Goal: Transaction & Acquisition: Book appointment/travel/reservation

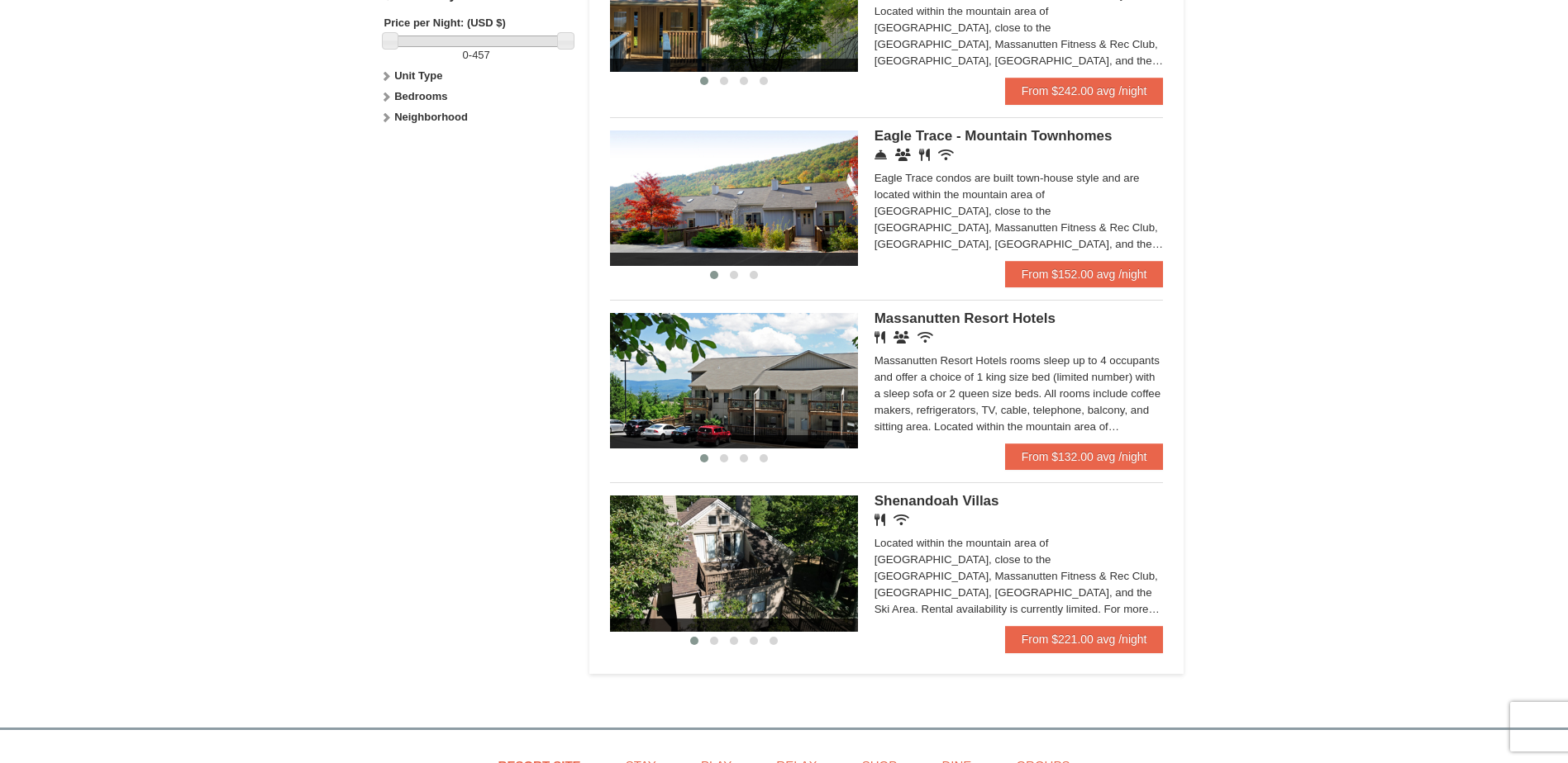
scroll to position [826, 0]
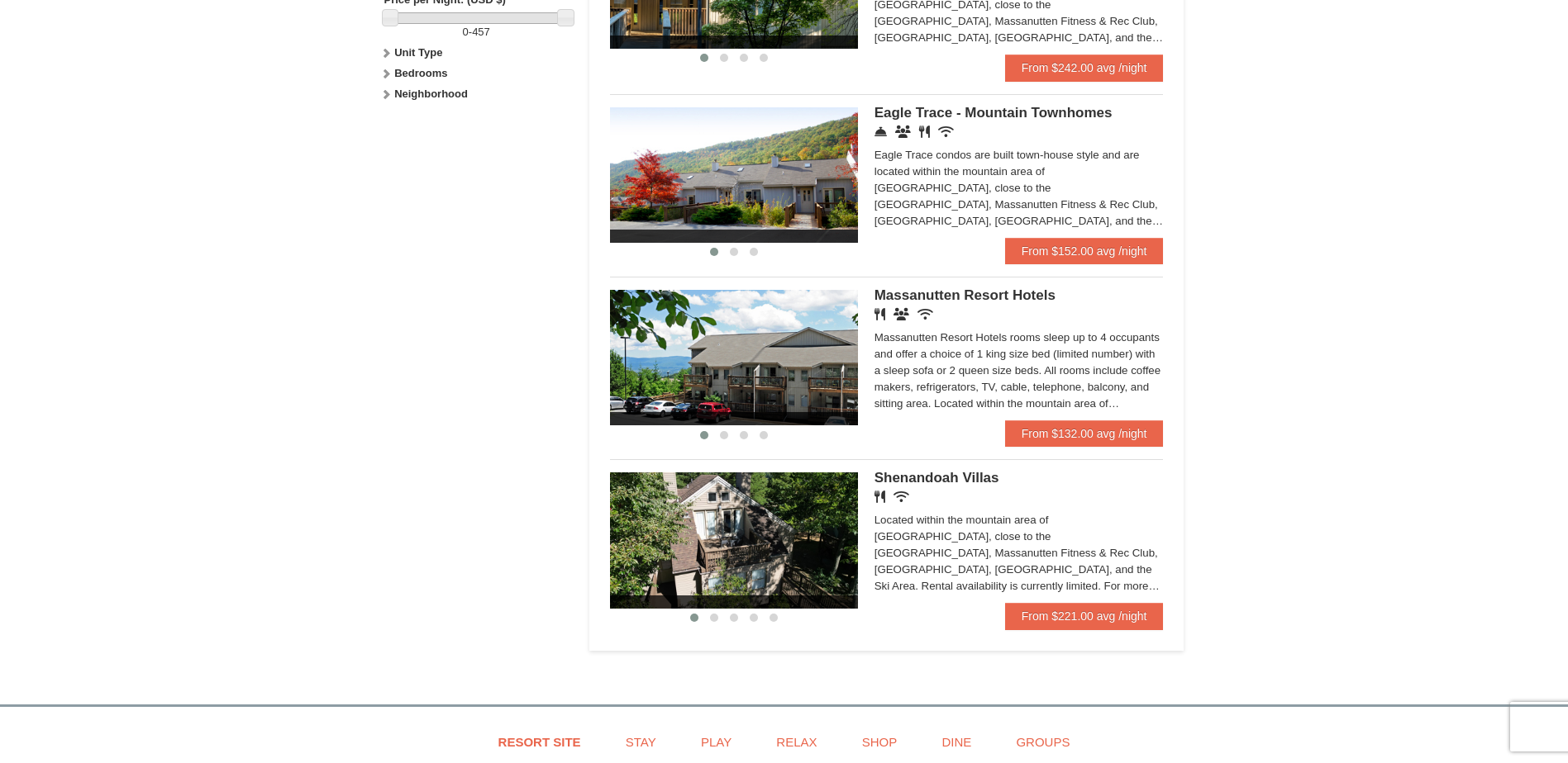
click at [923, 471] on div "Renovated Bedroom Renovated Living & Dining Room Renovated Bedroom Renovated Li…" at bounding box center [887, 537] width 554 height 156
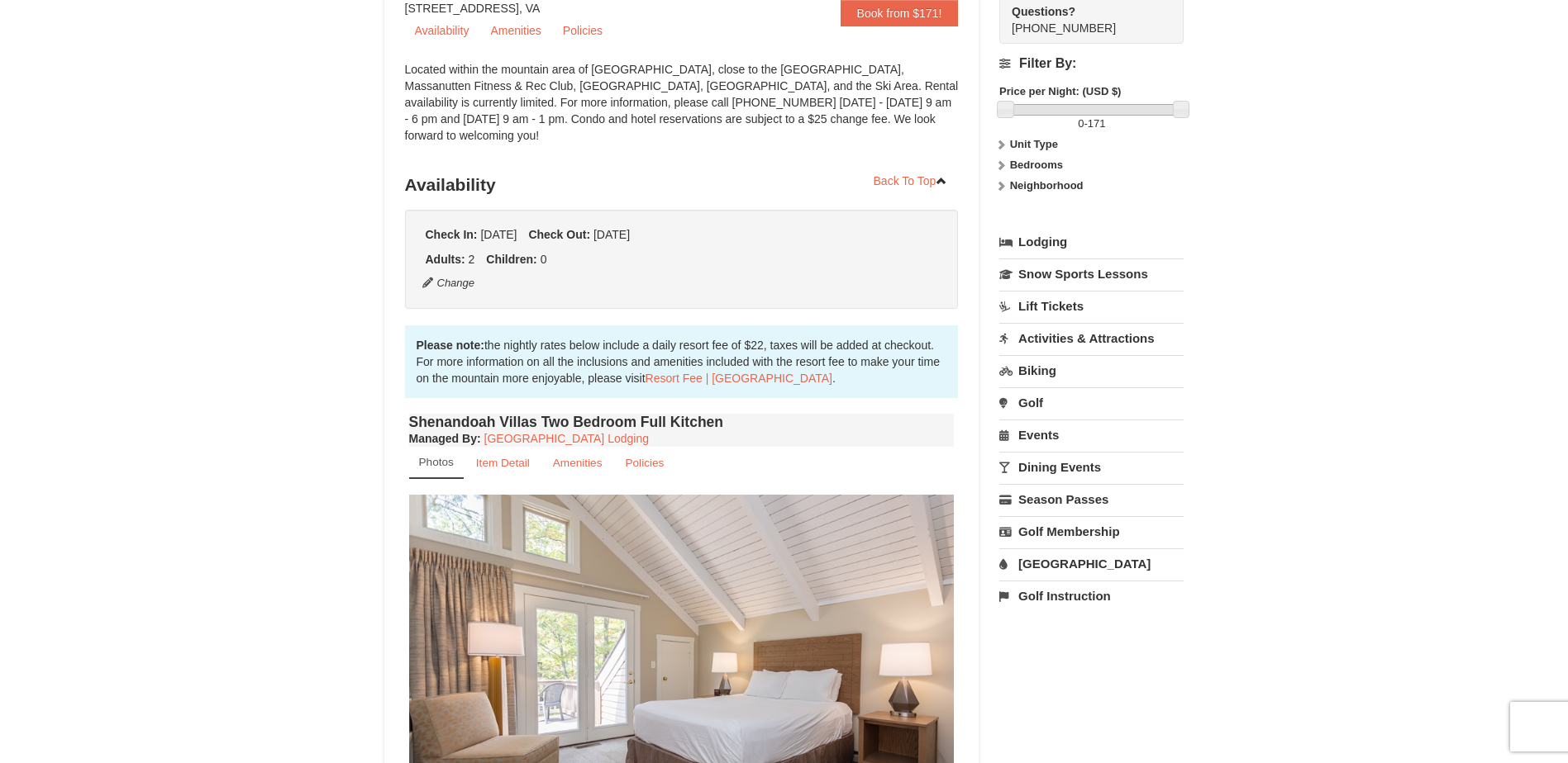
scroll to position [413, 0]
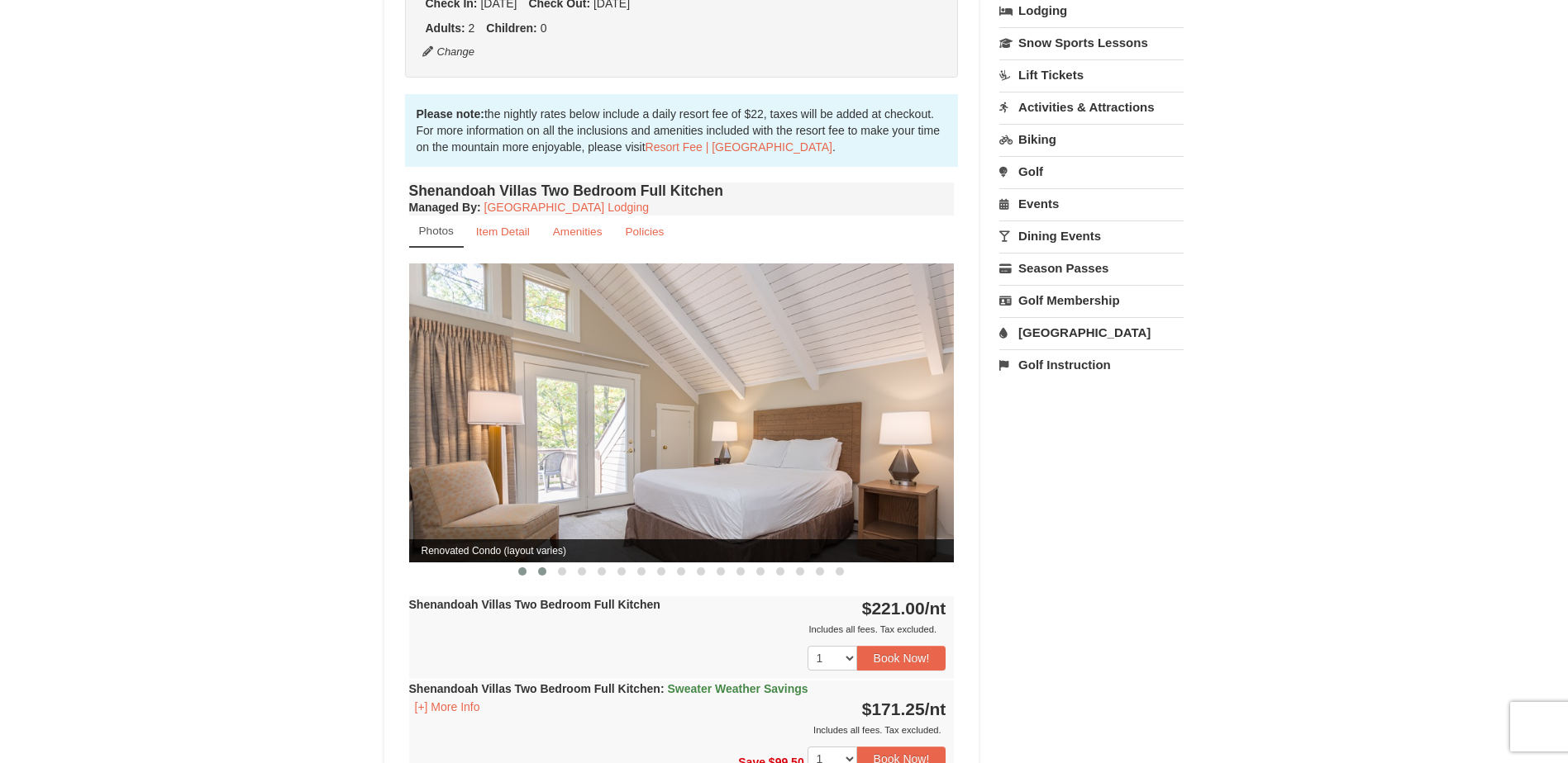
click at [535, 564] on button at bounding box center [543, 572] width 20 height 16
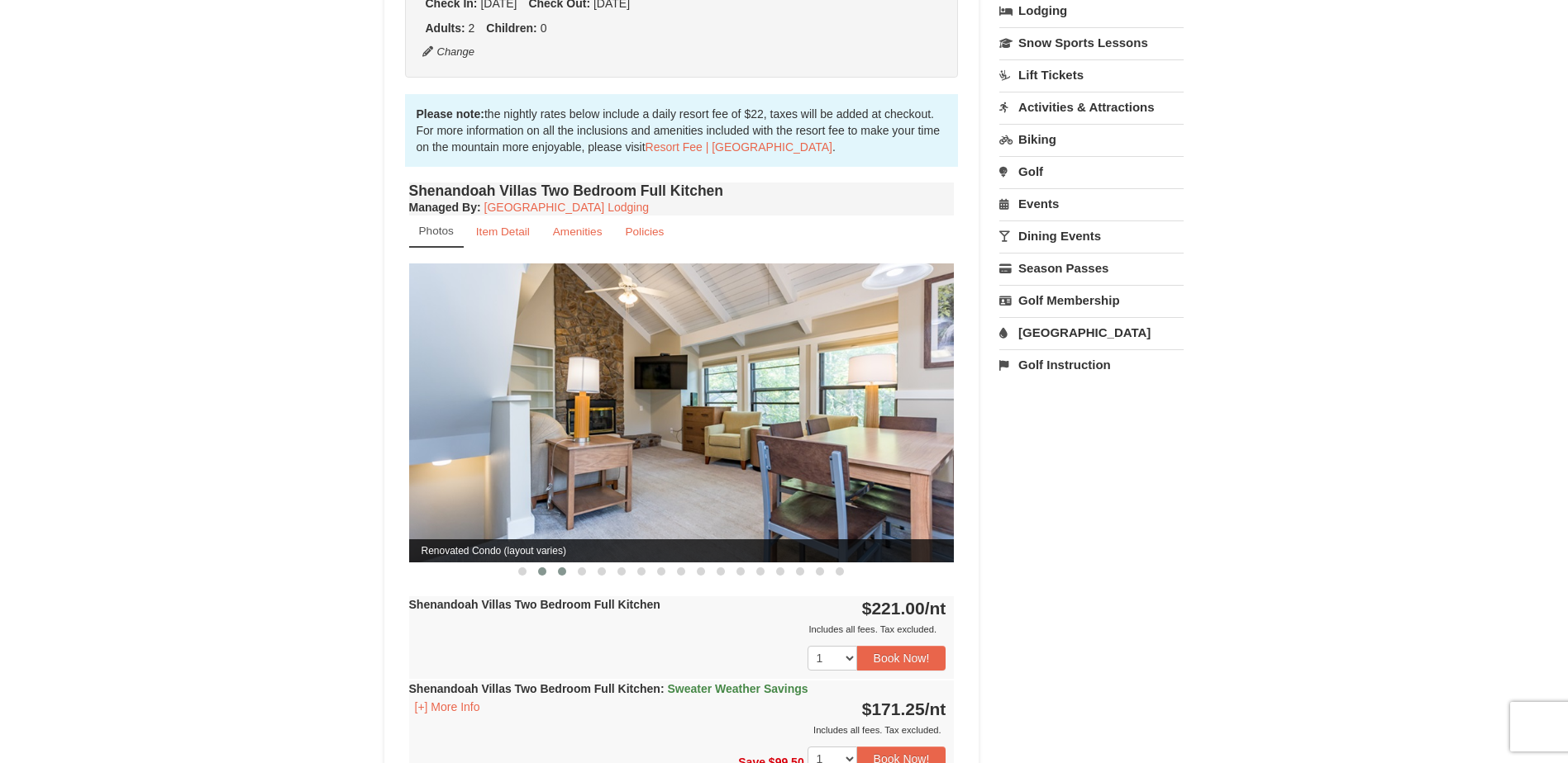
click at [561, 567] on span at bounding box center [561, 571] width 8 height 8
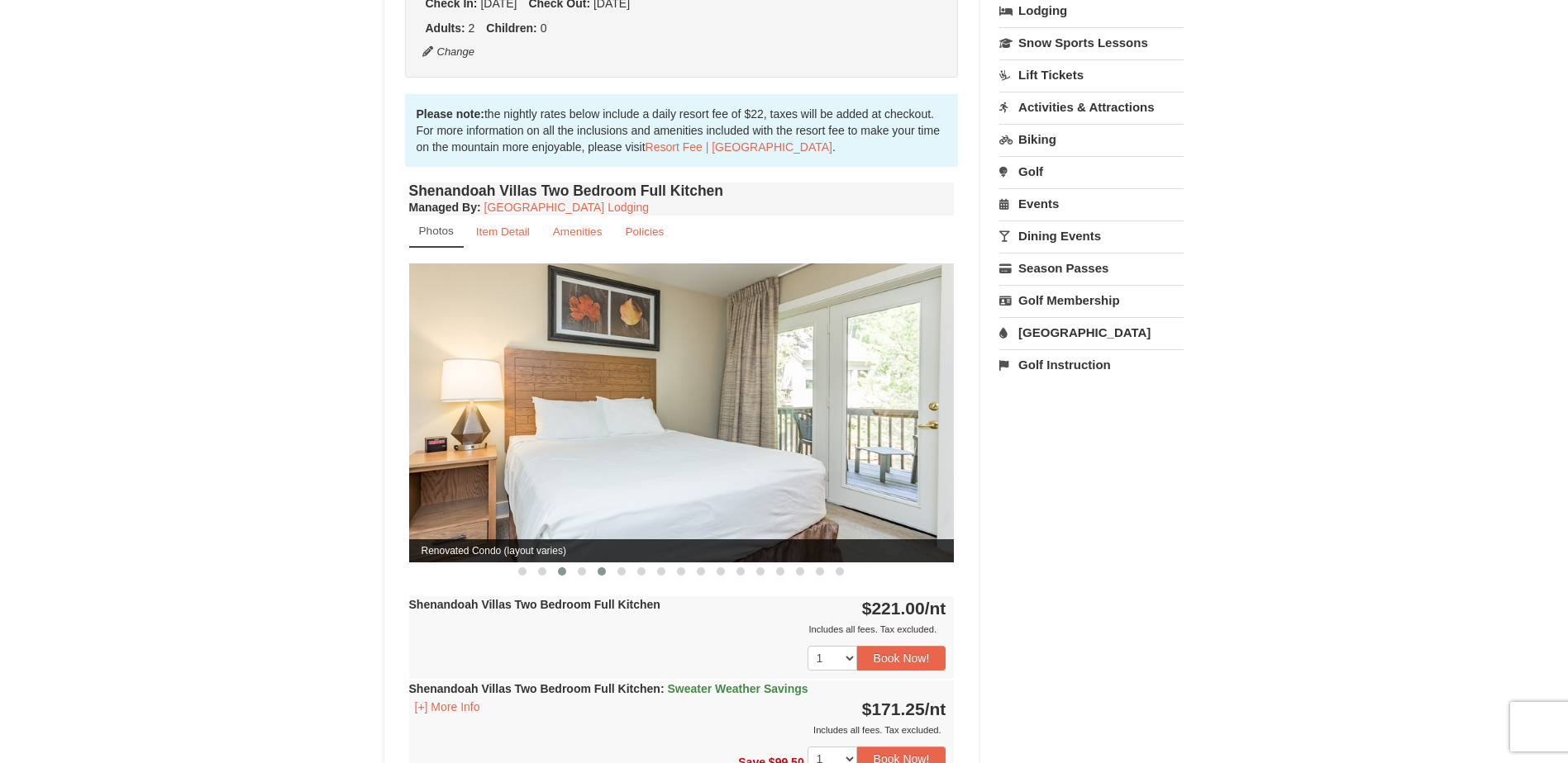
click at [603, 567] on span at bounding box center [602, 571] width 8 height 8
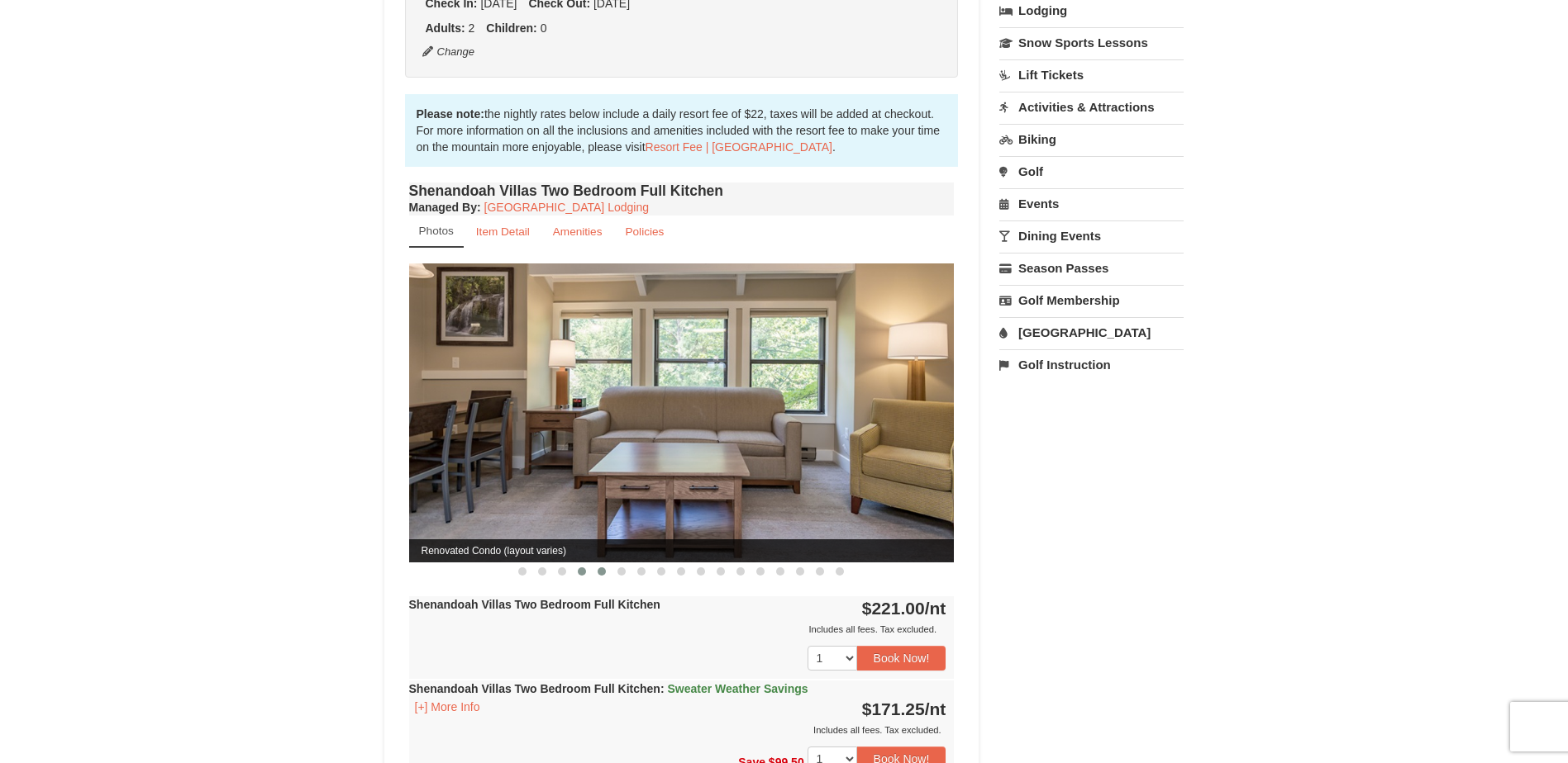
click at [580, 567] on span at bounding box center [581, 571] width 8 height 8
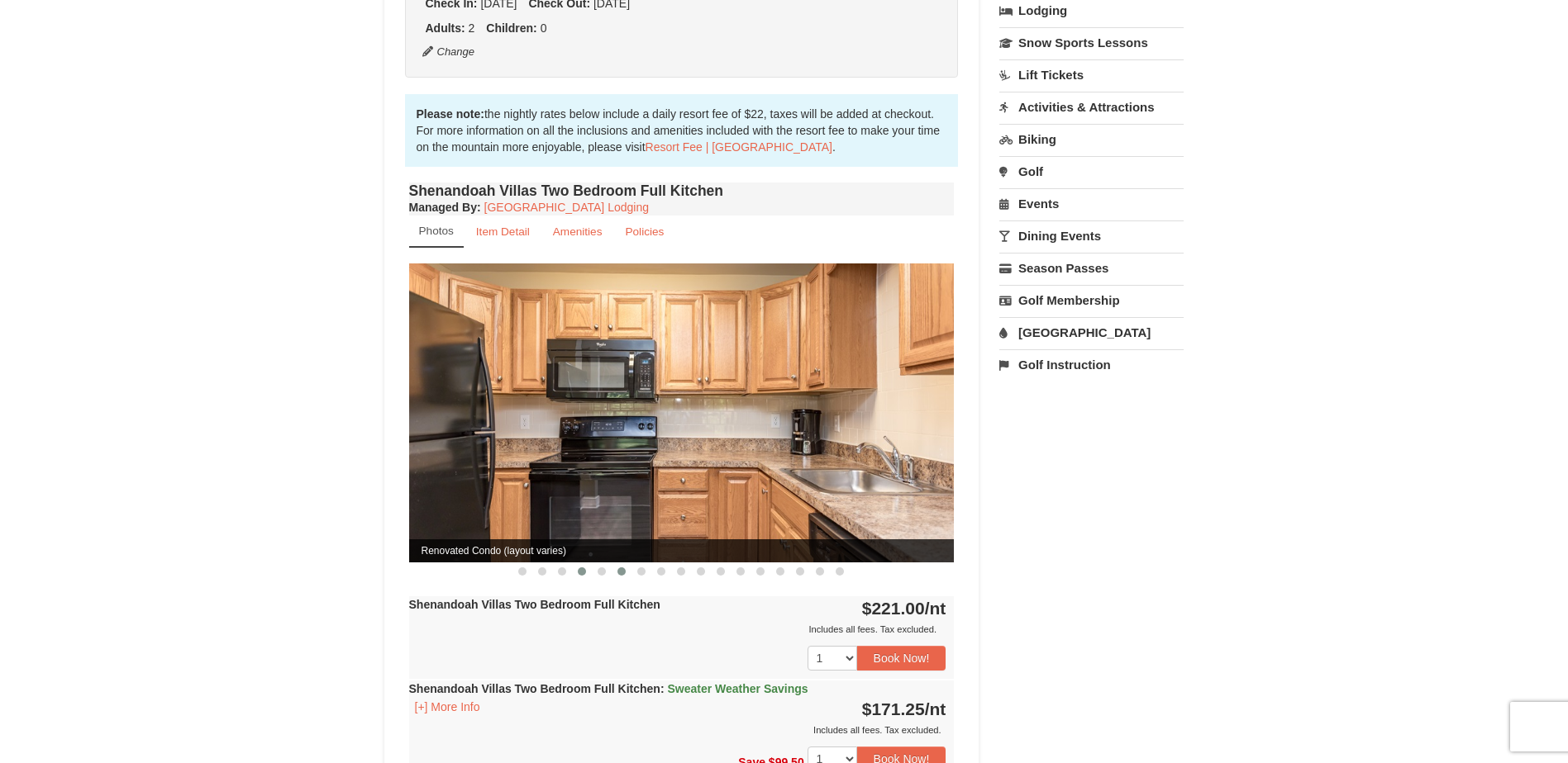
click at [620, 567] on span at bounding box center [621, 571] width 8 height 8
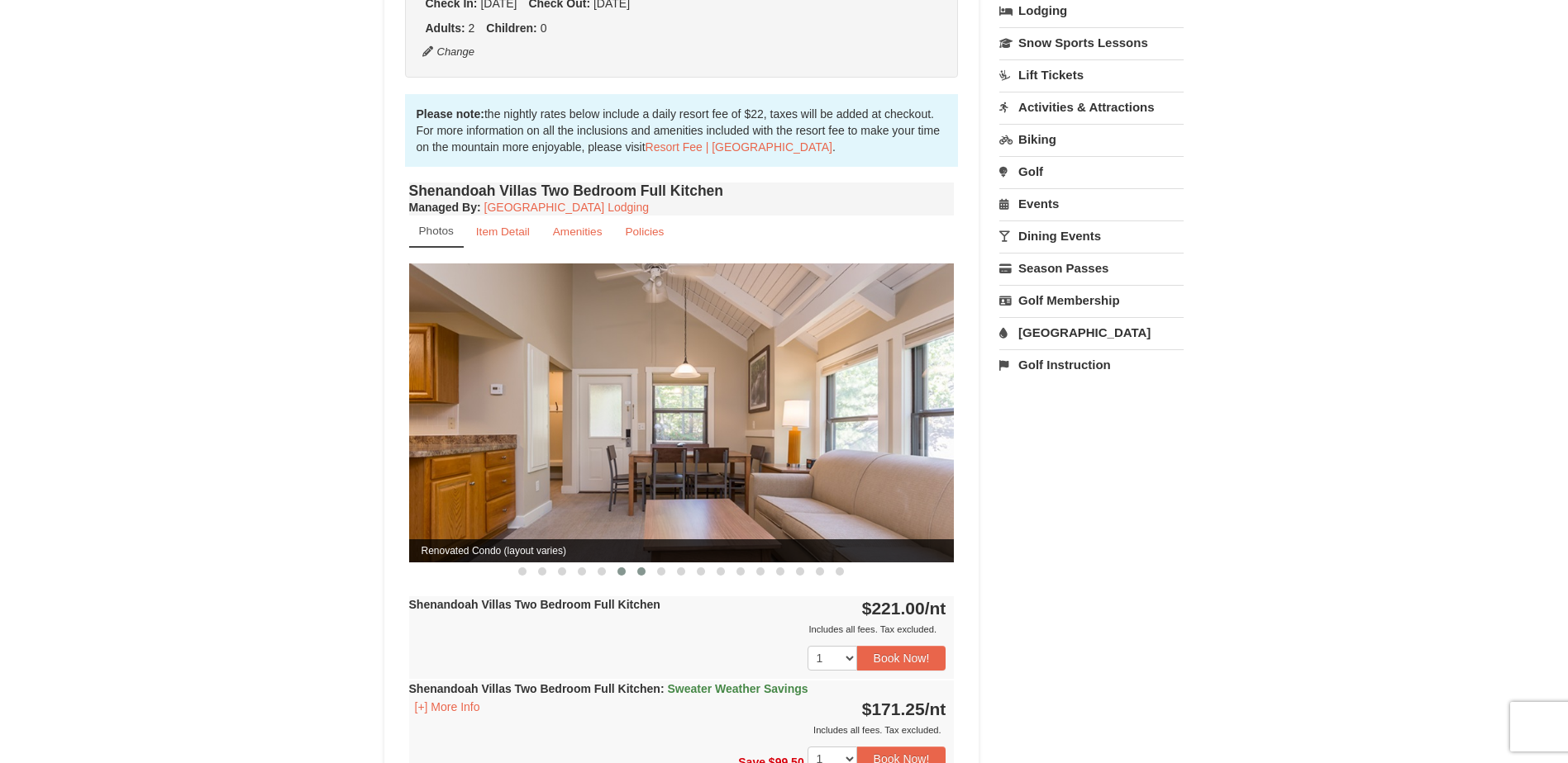
click at [636, 564] on button at bounding box center [641, 572] width 20 height 16
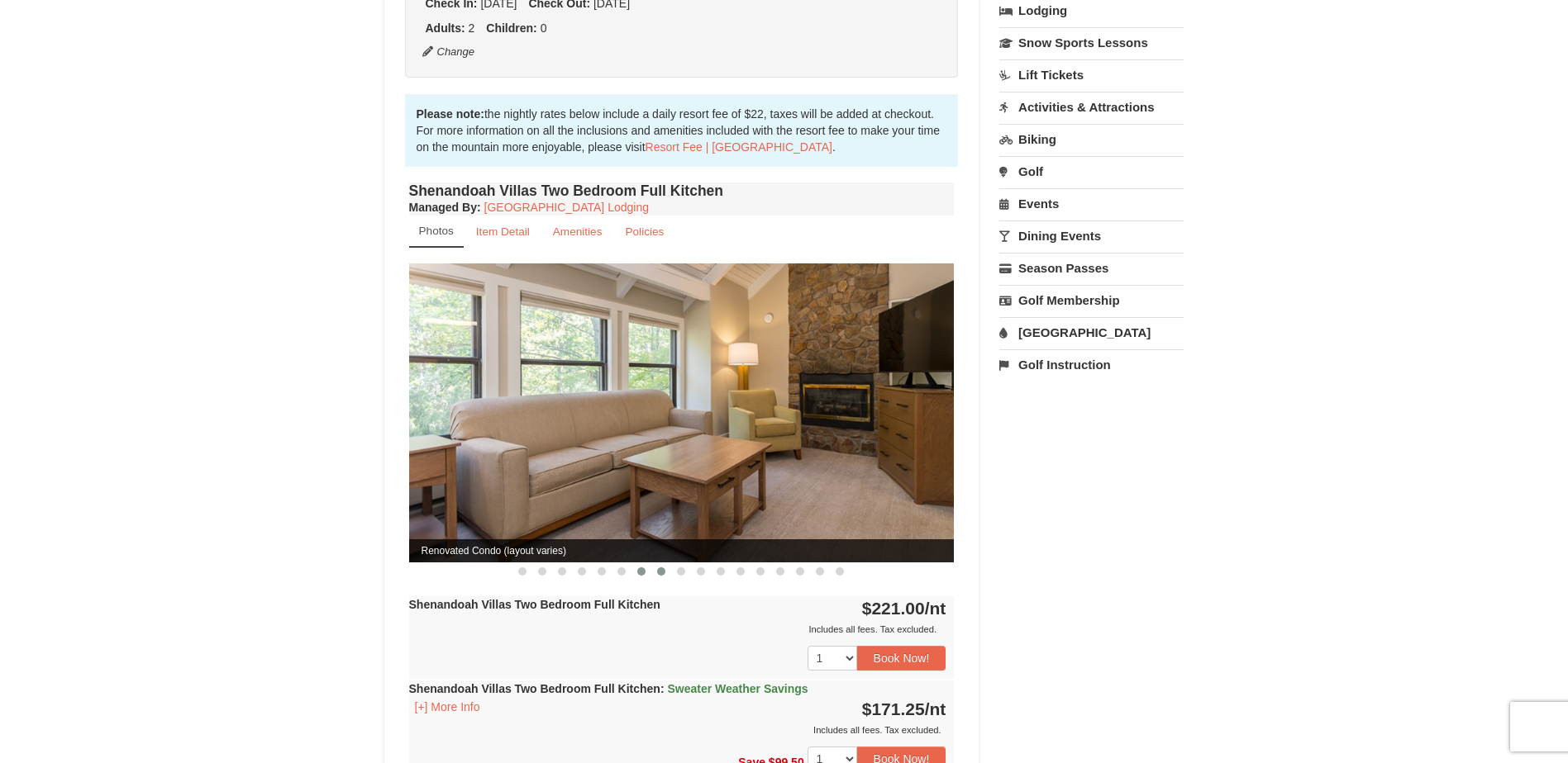
click at [656, 564] on button at bounding box center [662, 572] width 20 height 16
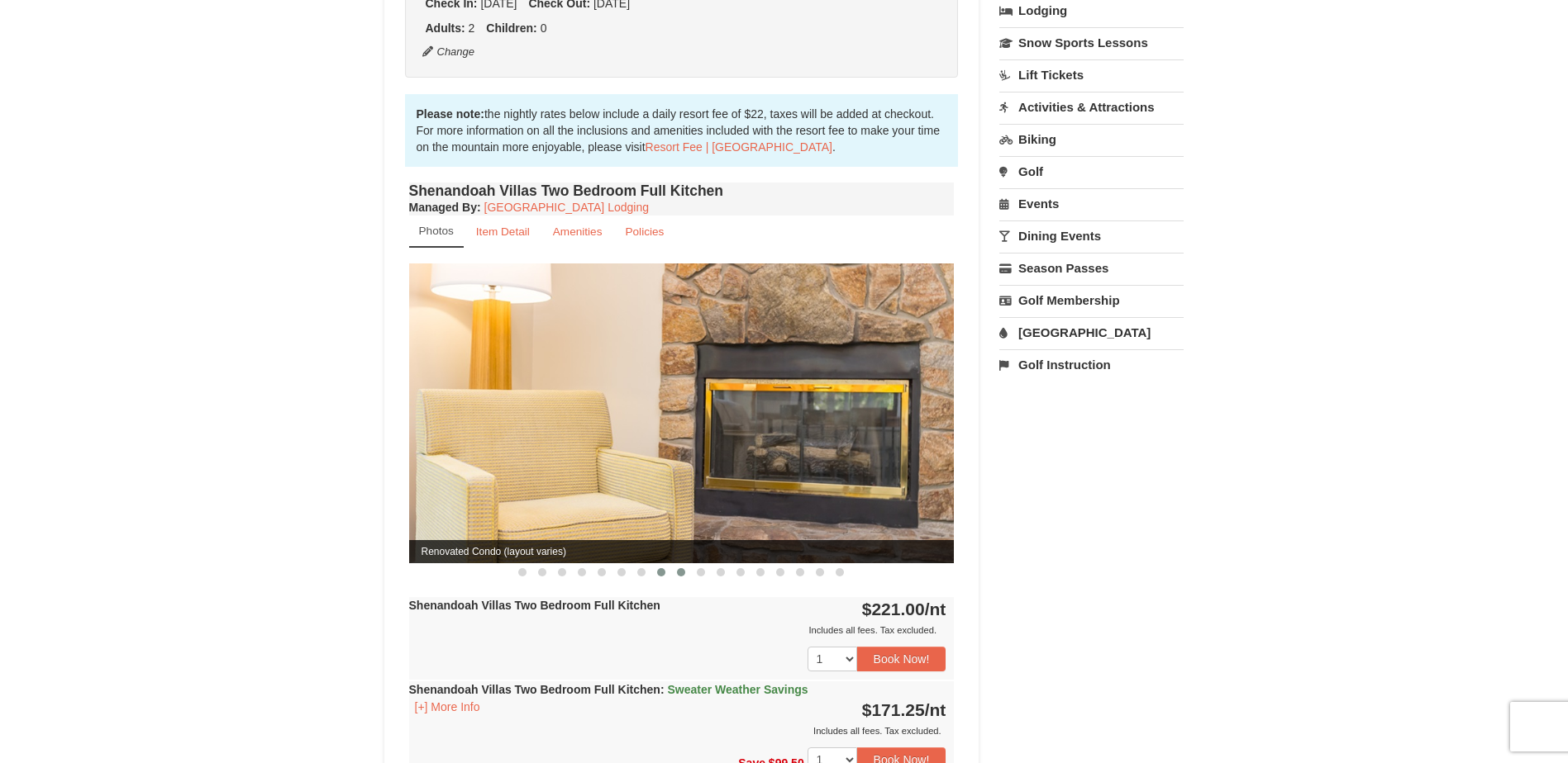
click at [679, 568] on span at bounding box center [680, 572] width 8 height 8
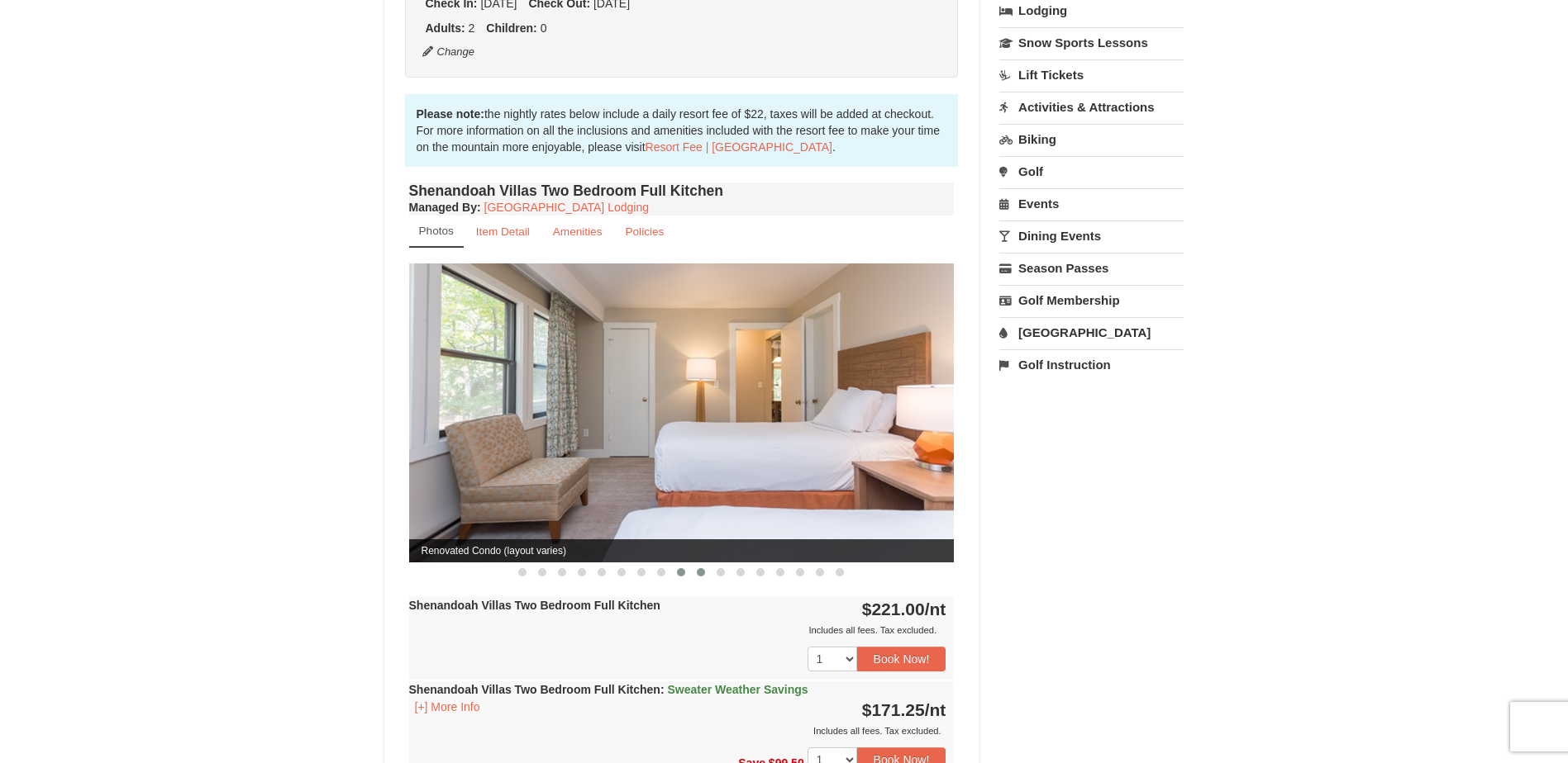
click at [697, 568] on span at bounding box center [701, 572] width 8 height 8
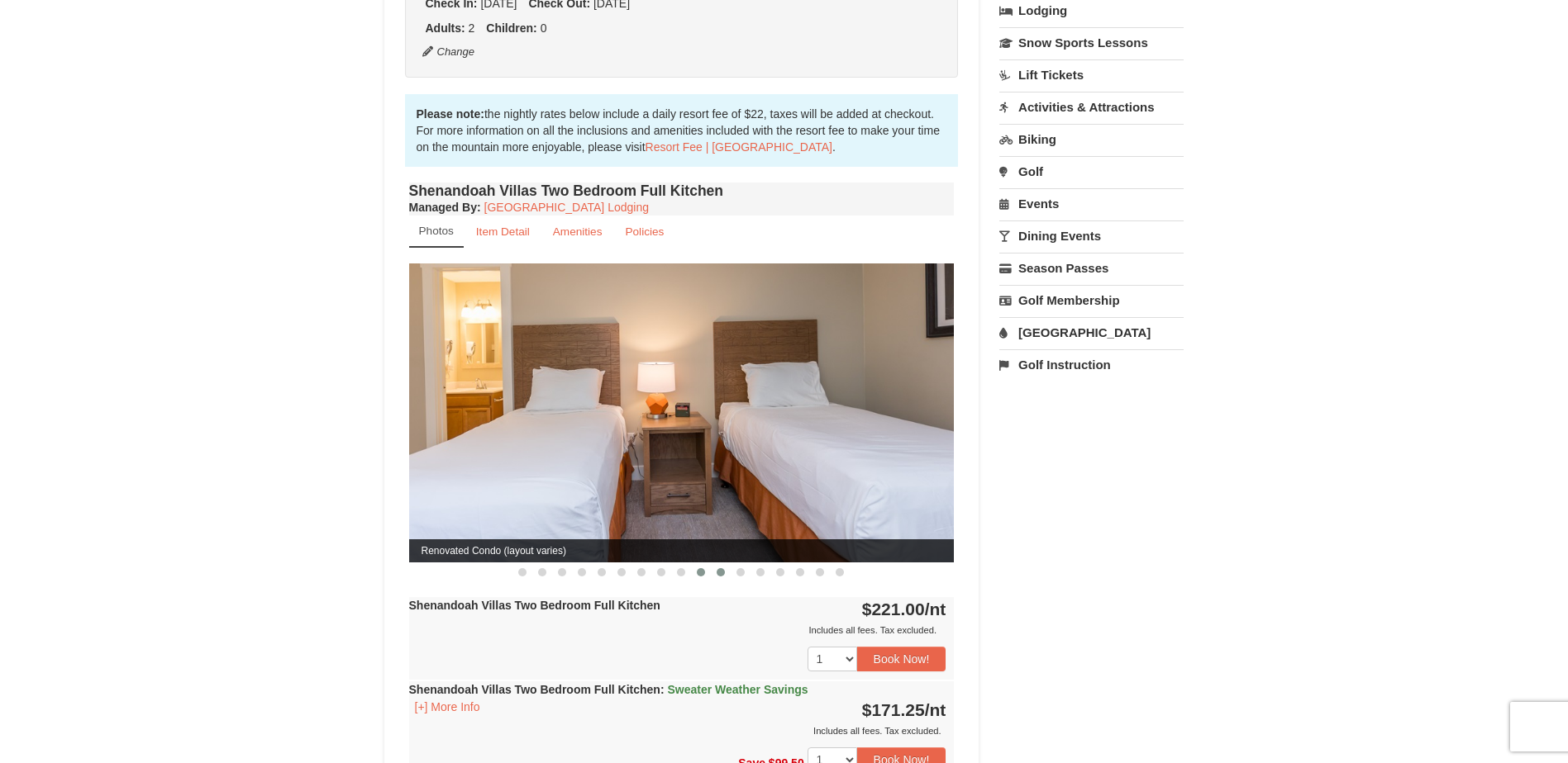
click at [723, 568] on span at bounding box center [721, 572] width 8 height 8
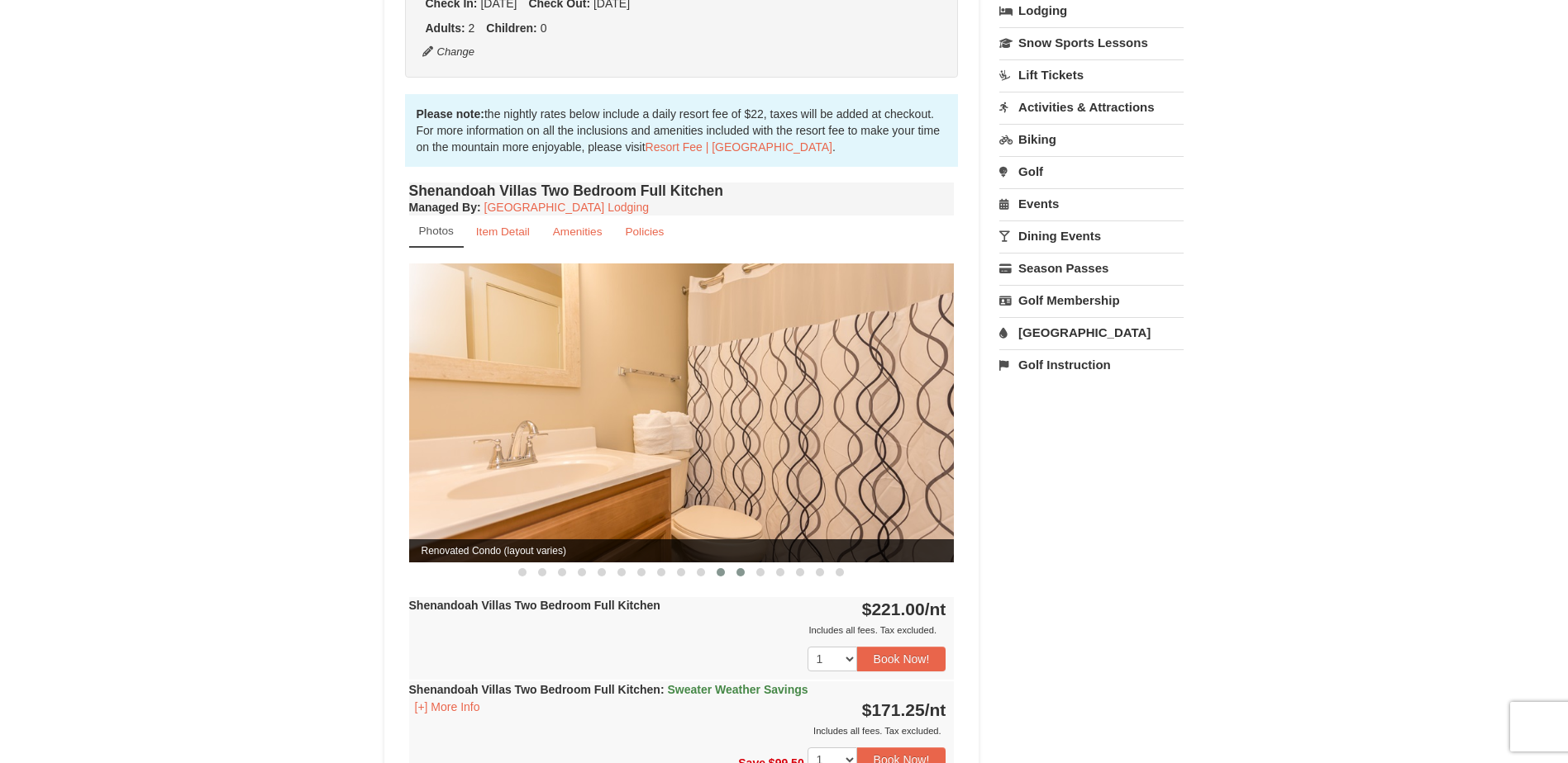
click at [738, 568] on span at bounding box center [740, 572] width 8 height 8
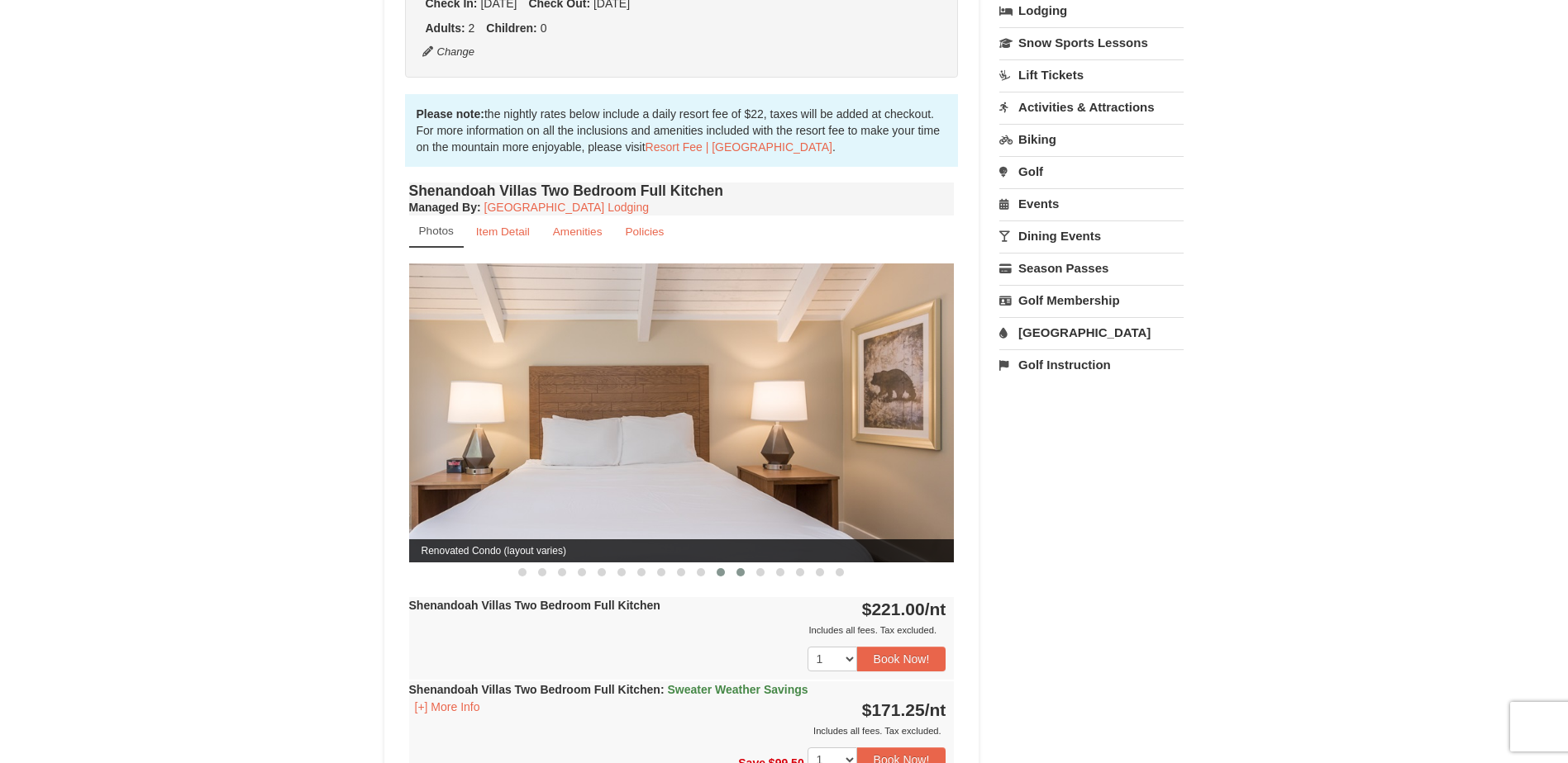
click at [715, 565] on button at bounding box center [721, 573] width 20 height 16
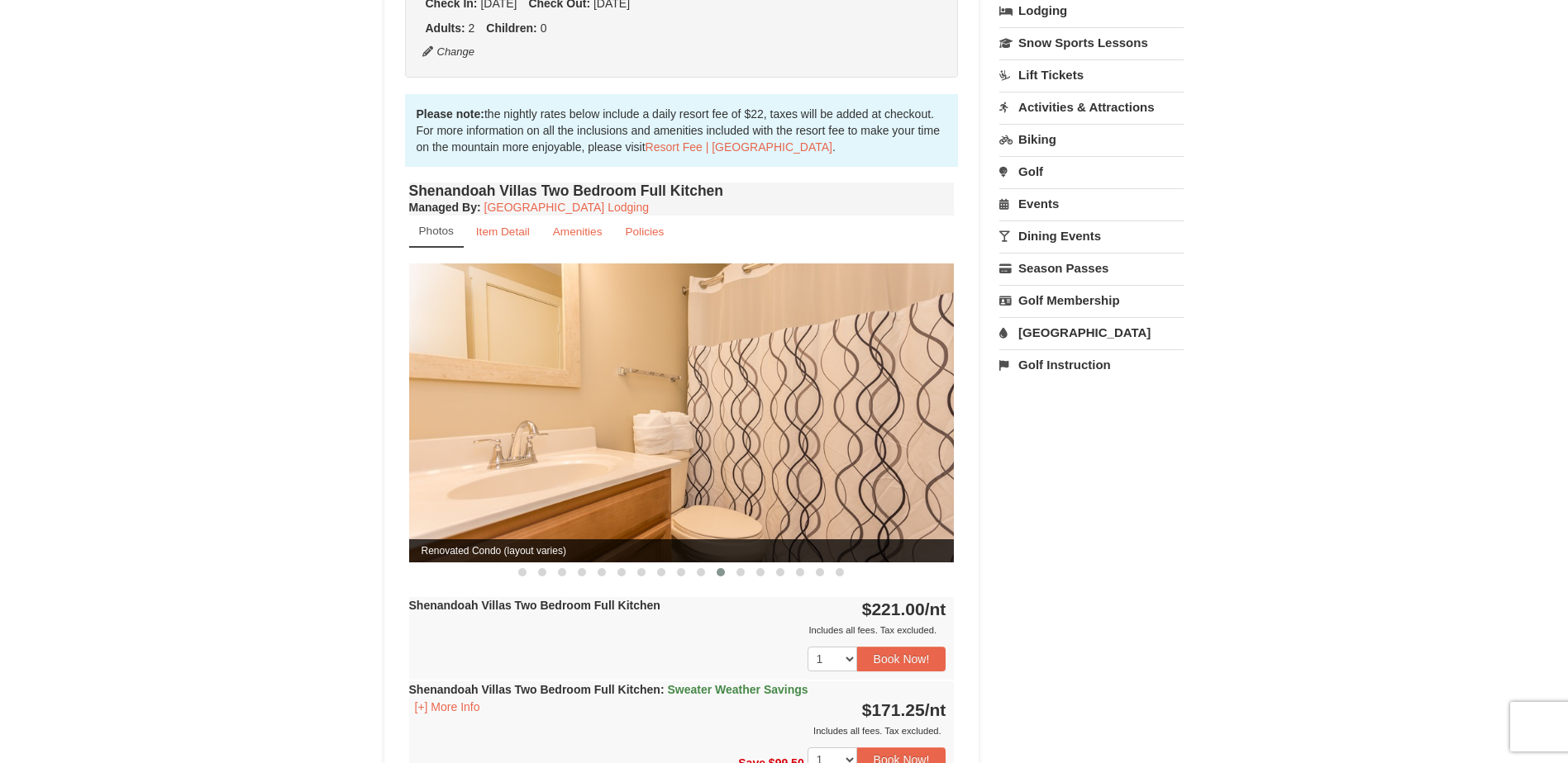
click at [760, 477] on img at bounding box center [682, 413] width 545 height 298
drag, startPoint x: 746, startPoint y: 438, endPoint x: 728, endPoint y: 423, distance: 23.4
click at [728, 423] on img at bounding box center [682, 413] width 545 height 298
click at [739, 568] on span at bounding box center [740, 572] width 8 height 8
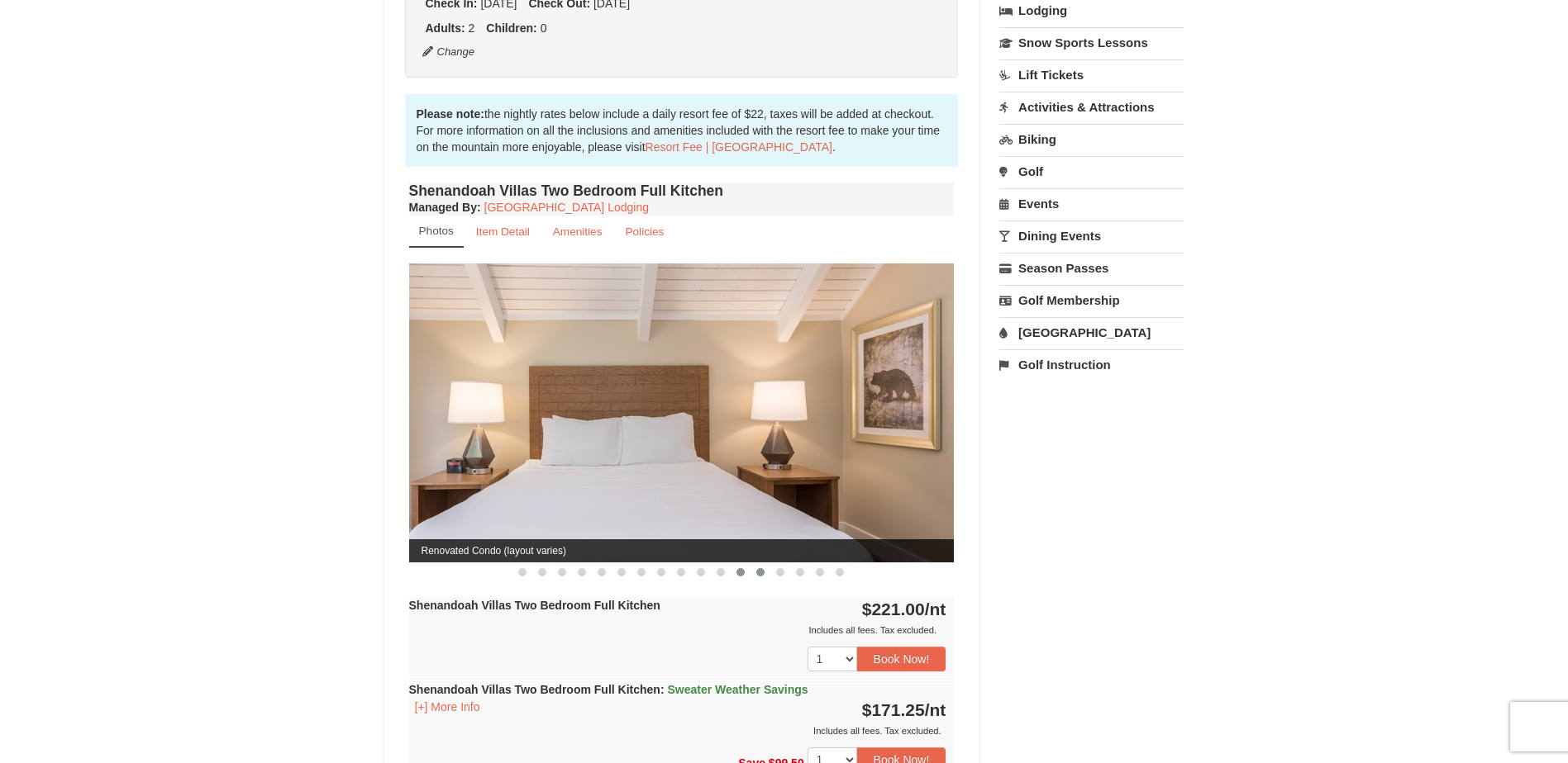
click at [756, 568] on span at bounding box center [760, 572] width 8 height 8
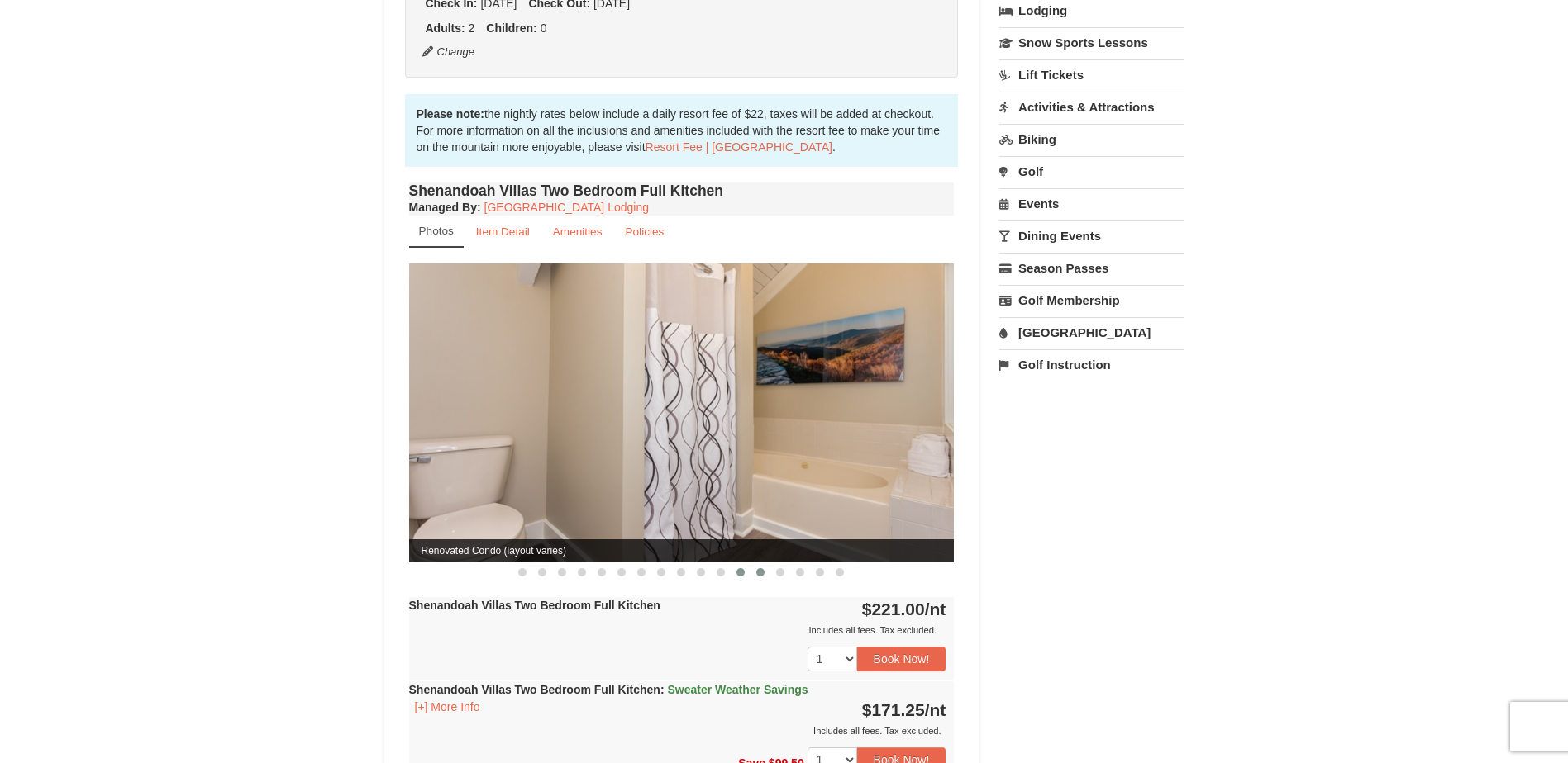
click at [746, 565] on button at bounding box center [740, 573] width 20 height 16
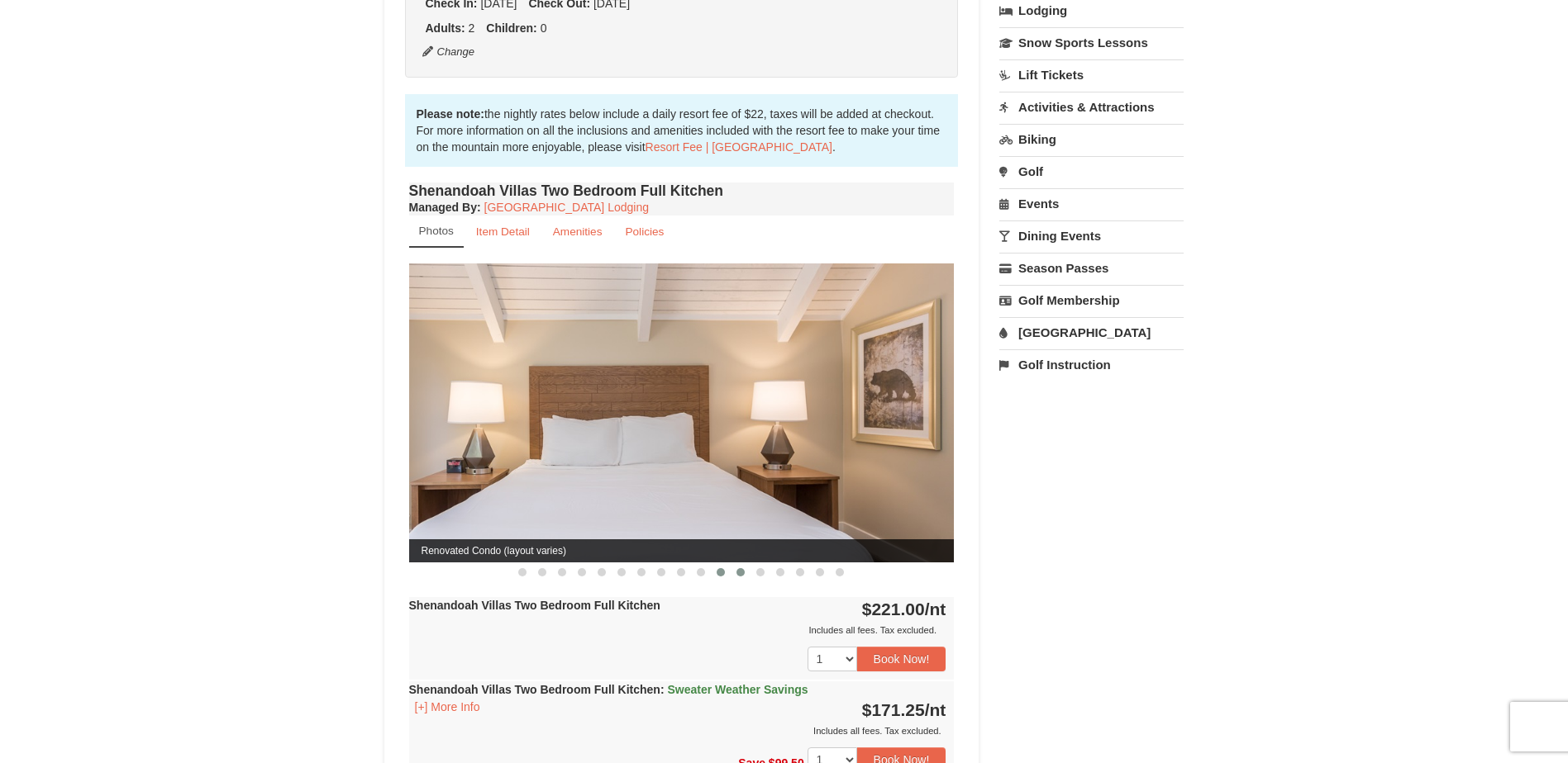
click at [723, 568] on span at bounding box center [721, 572] width 8 height 8
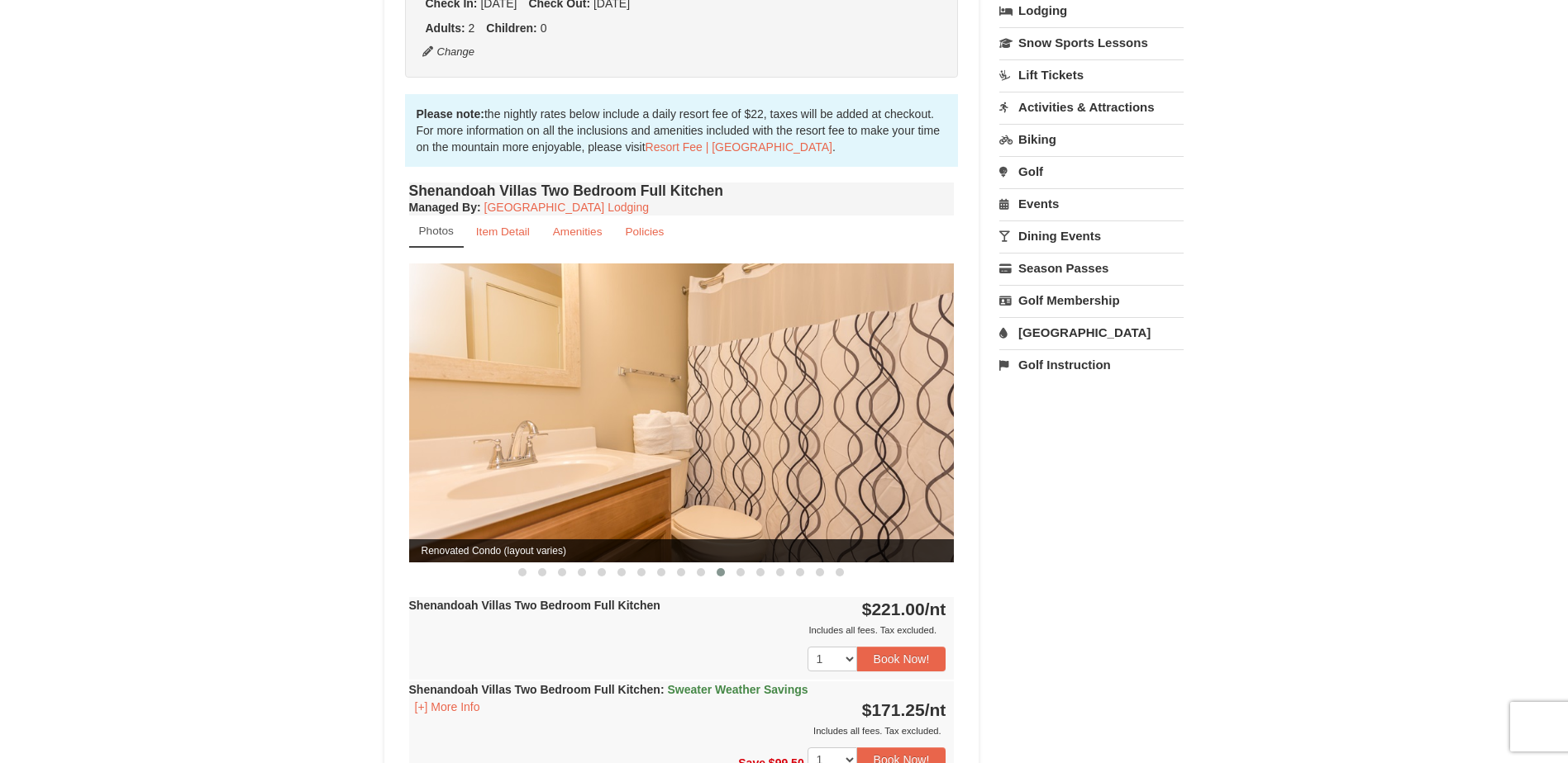
click at [777, 568] on span at bounding box center [780, 572] width 8 height 8
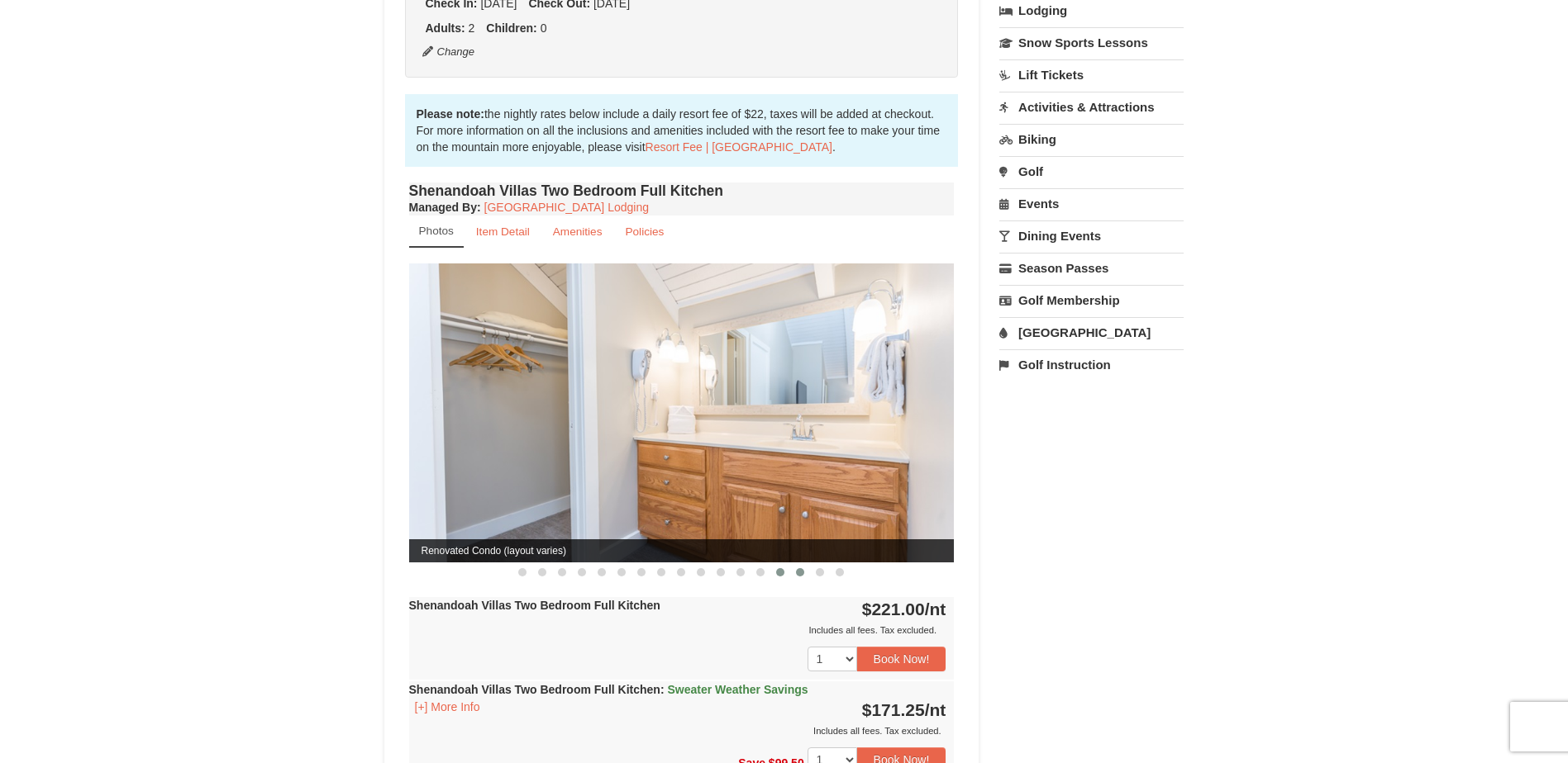
click at [806, 565] on button at bounding box center [800, 573] width 20 height 16
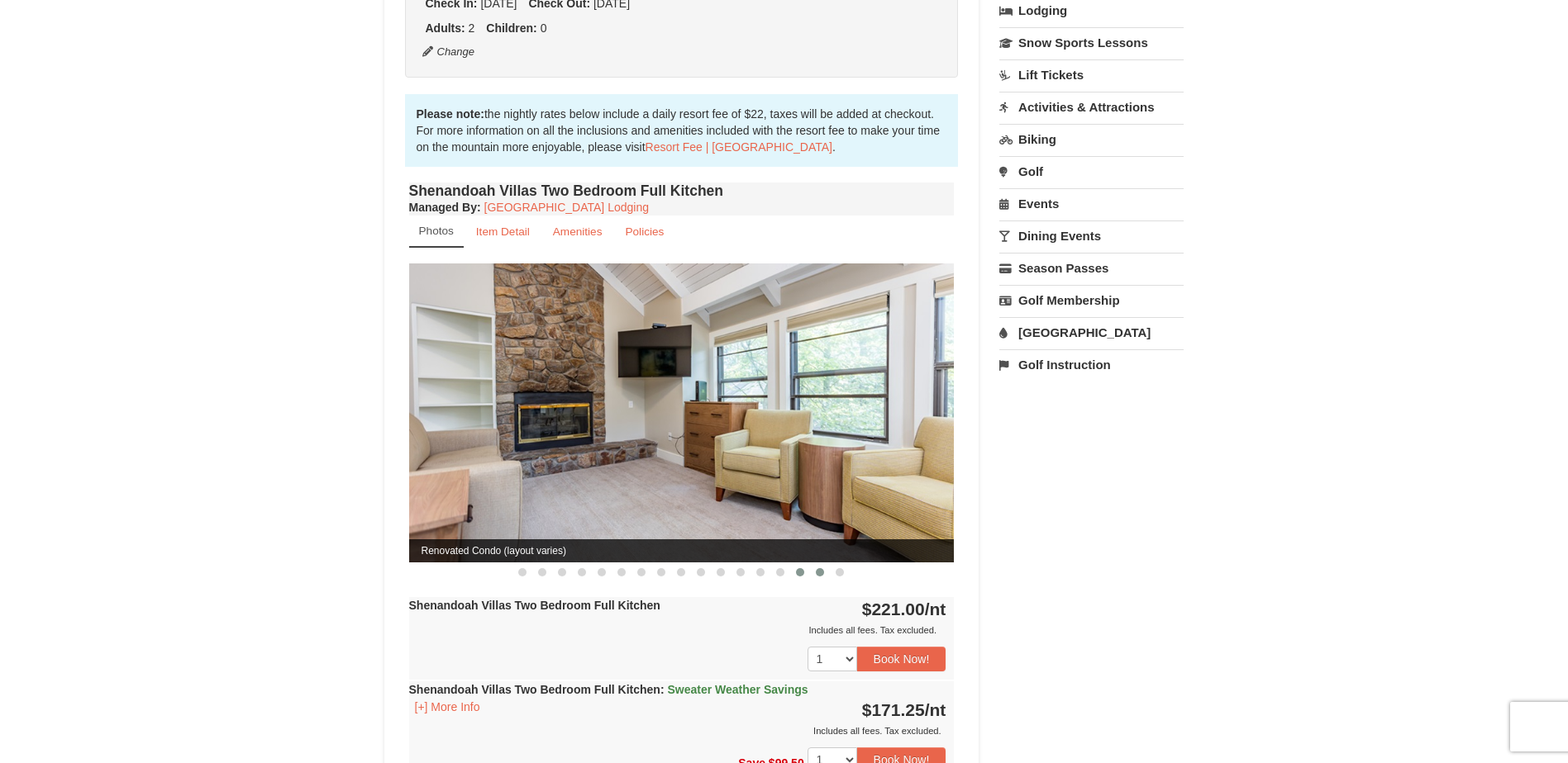
click at [822, 568] on span at bounding box center [820, 572] width 8 height 8
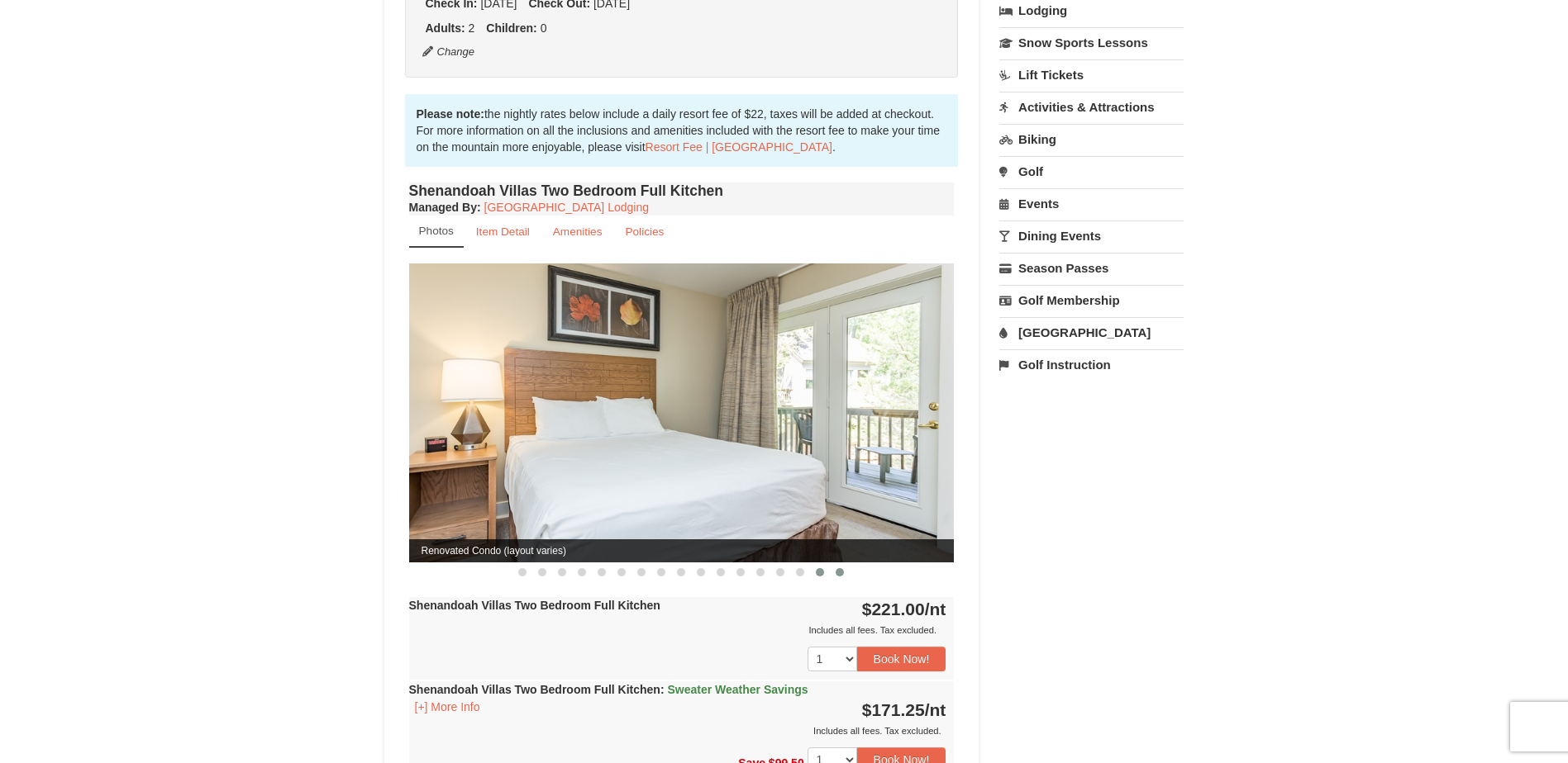
click at [835, 565] on button at bounding box center [839, 573] width 20 height 16
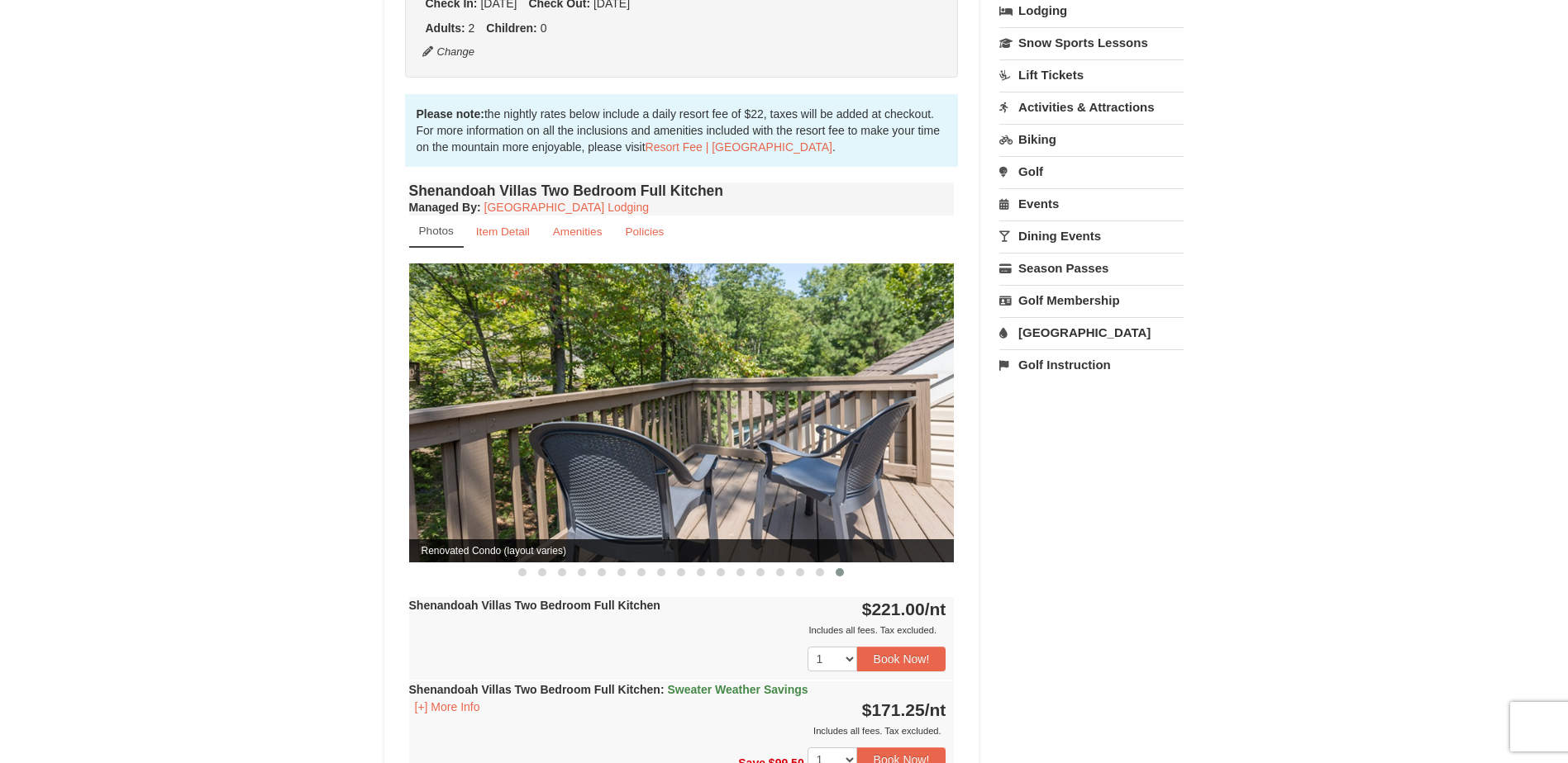
click at [737, 568] on span at bounding box center [740, 572] width 8 height 8
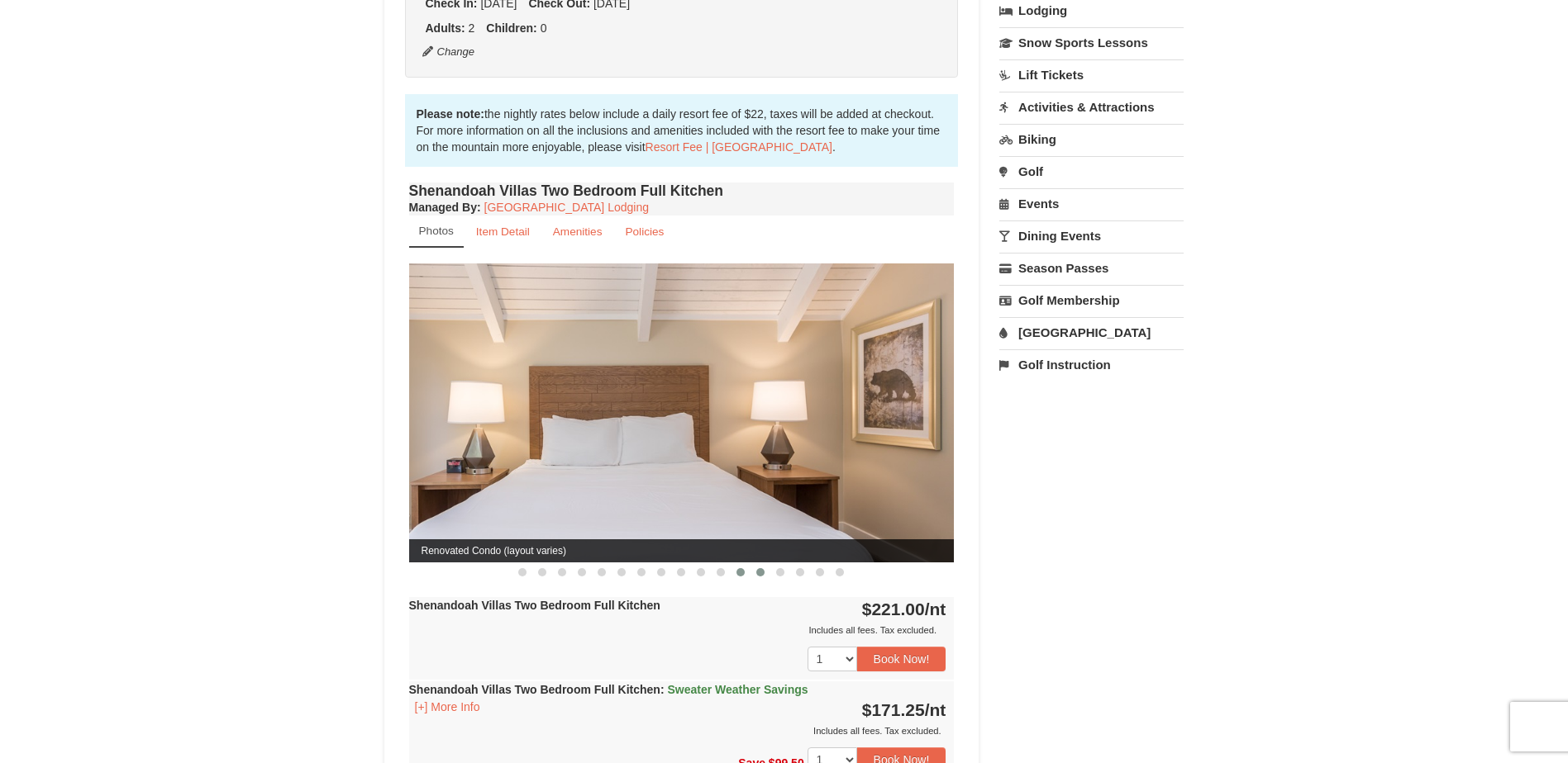
click at [754, 565] on button at bounding box center [761, 573] width 20 height 16
